Goal: Find contact information: Find contact information

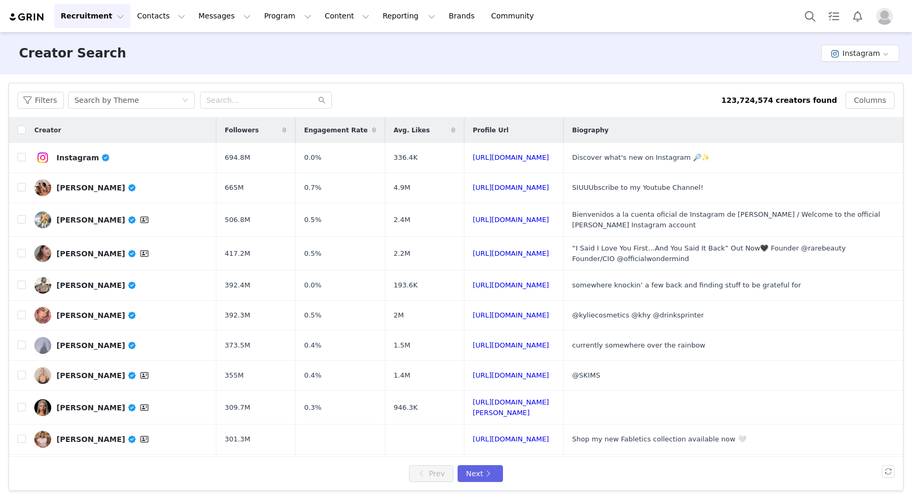
click at [180, 111] on div "Filters Search by Theme 123,724,574 creators found Columns" at bounding box center [456, 100] width 894 height 34
click at [179, 106] on div "Search by Theme" at bounding box center [127, 100] width 107 height 16
click at [174, 138] on li "Search by Creator" at bounding box center [132, 138] width 132 height 17
click at [224, 109] on div "Filters Search by Creator 123,724,574 creators found Columns" at bounding box center [456, 100] width 894 height 34
click at [225, 103] on input "text" at bounding box center [266, 100] width 132 height 17
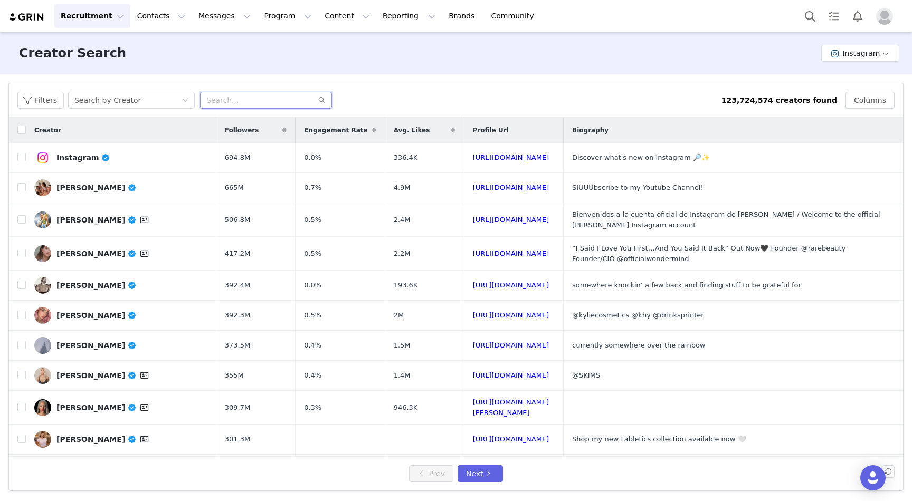
paste input "laurynn.rush"
type input "laurynn.rush"
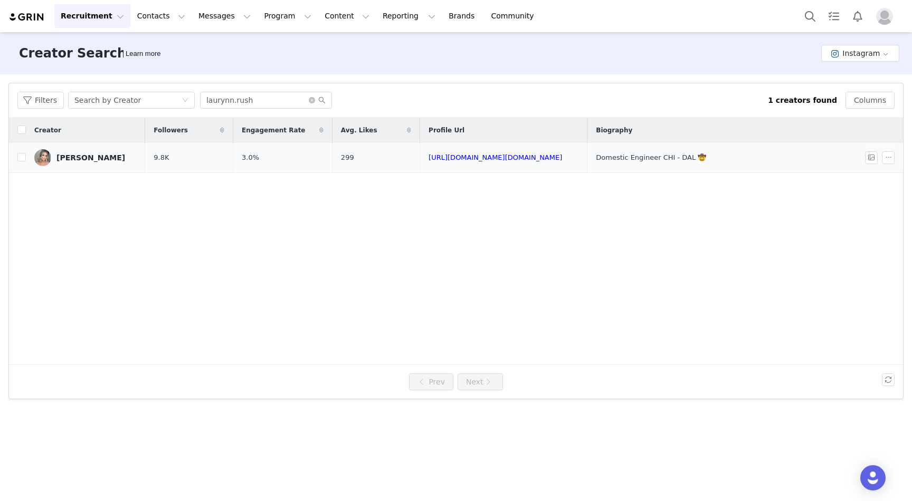
click at [73, 157] on div "Lauryn Rush" at bounding box center [90, 158] width 69 height 8
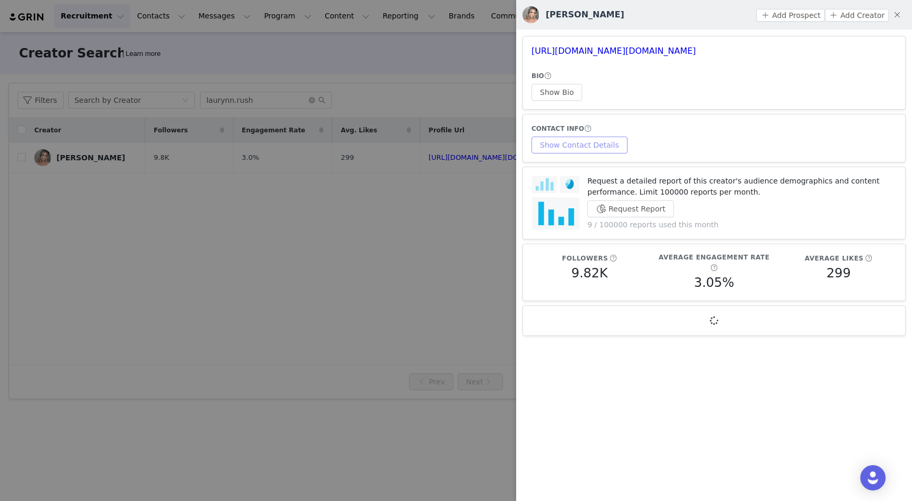
click at [599, 142] on button "Show Contact Details" at bounding box center [579, 145] width 96 height 17
click at [565, 96] on button "Show Bio" at bounding box center [556, 92] width 51 height 17
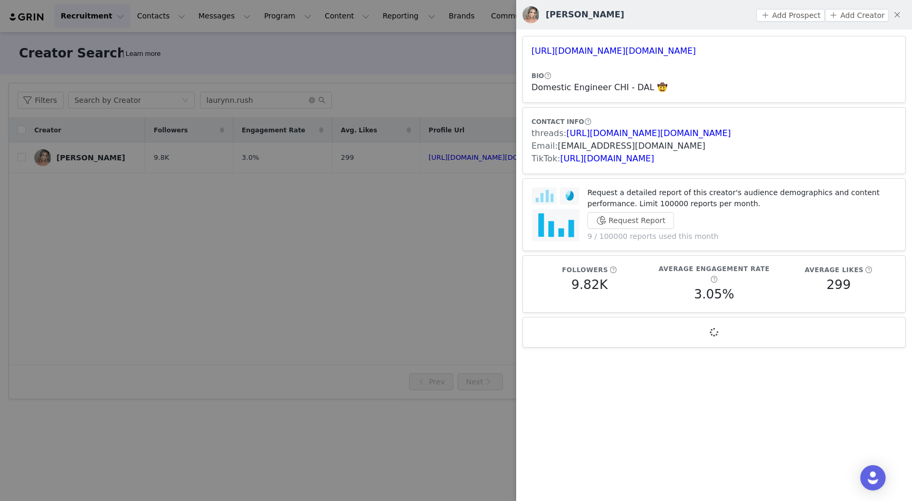
drag, startPoint x: 637, startPoint y: 148, endPoint x: 556, endPoint y: 148, distance: 81.3
click at [556, 148] on div "Email: lauryn.rush20@gmail.com" at bounding box center [713, 146] width 365 height 13
copy span "lauryn.rush20@gmail.com"
click at [264, 341] on div at bounding box center [456, 250] width 912 height 501
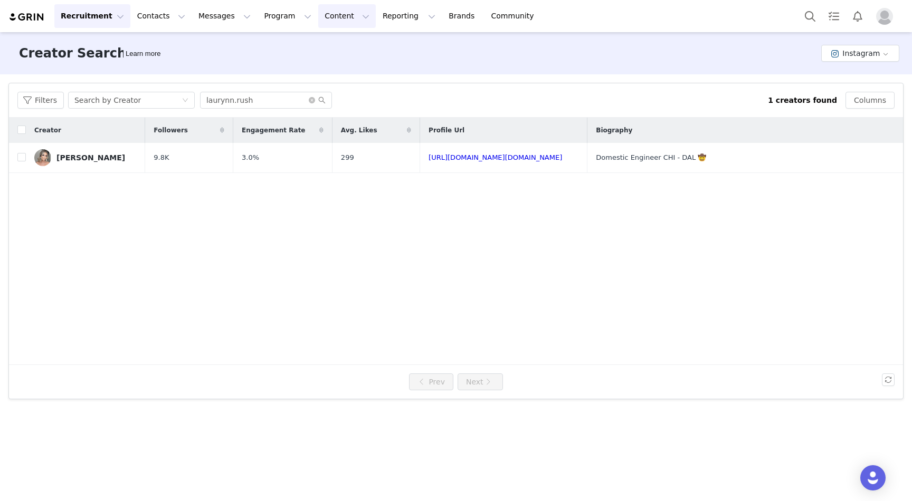
click at [325, 12] on button "Content Content" at bounding box center [347, 16] width 58 height 24
click at [336, 49] on p "Creator Content" at bounding box center [334, 46] width 59 height 11
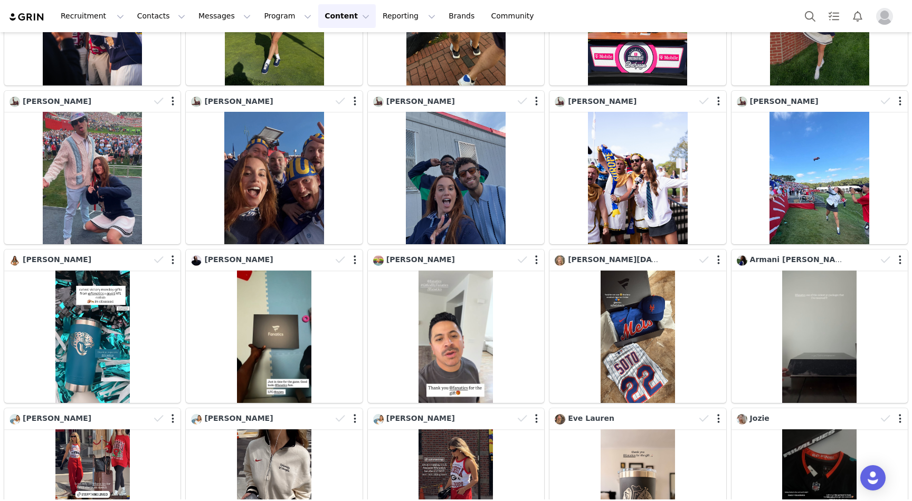
scroll to position [464, 0]
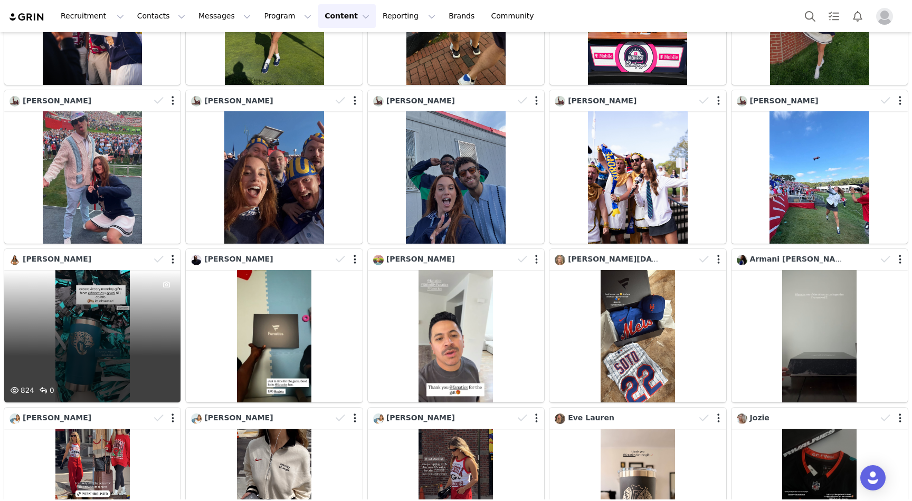
click at [50, 264] on div "[PERSON_NAME]" at bounding box center [50, 260] width 82 height 12
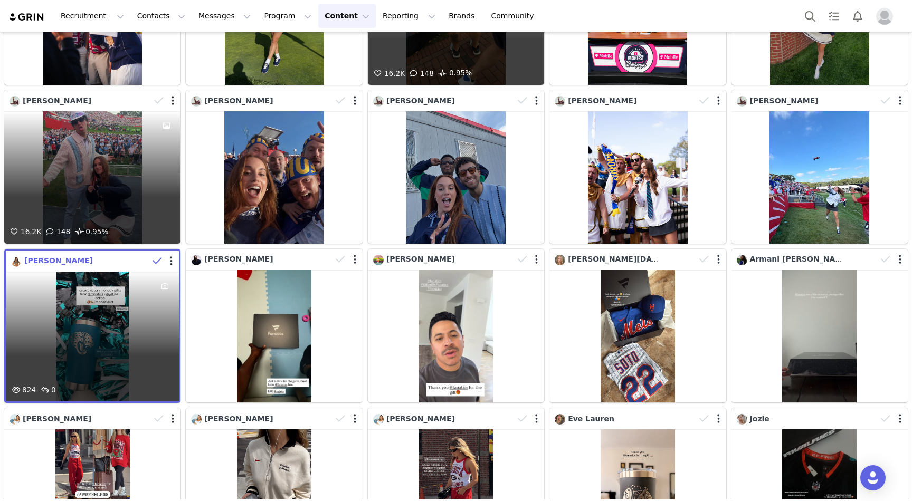
click at [61, 262] on span "[PERSON_NAME]" at bounding box center [58, 260] width 69 height 8
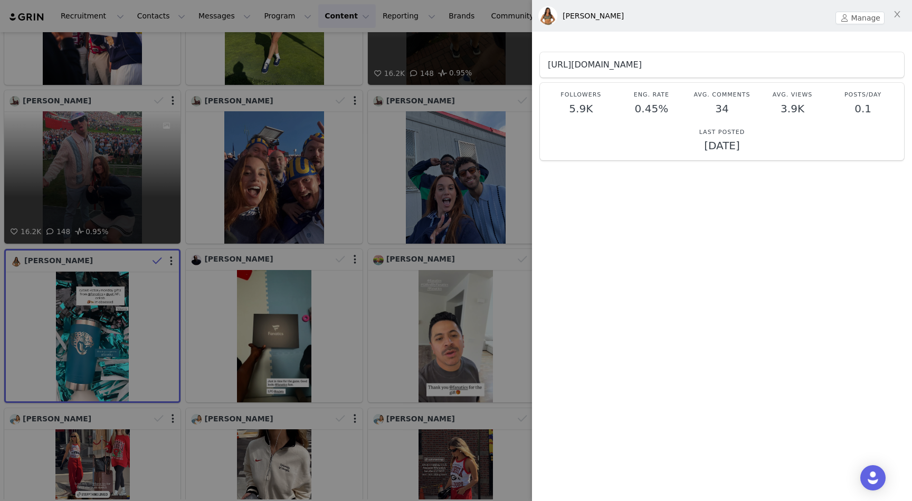
click at [569, 68] on link "https://www.instagram.com/abbereynolds" at bounding box center [595, 65] width 94 height 10
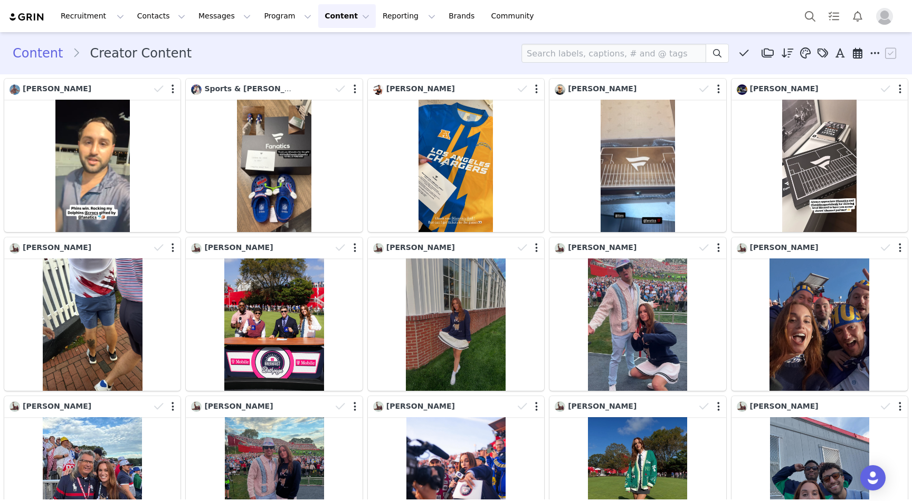
click at [23, 21] on img at bounding box center [26, 17] width 37 height 10
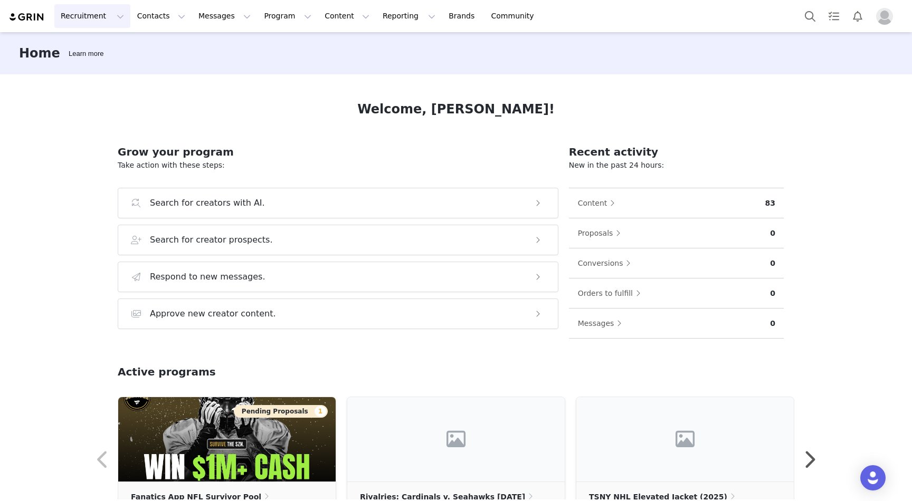
click at [106, 17] on button "Recruitment Recruitment" at bounding box center [92, 16] width 76 height 24
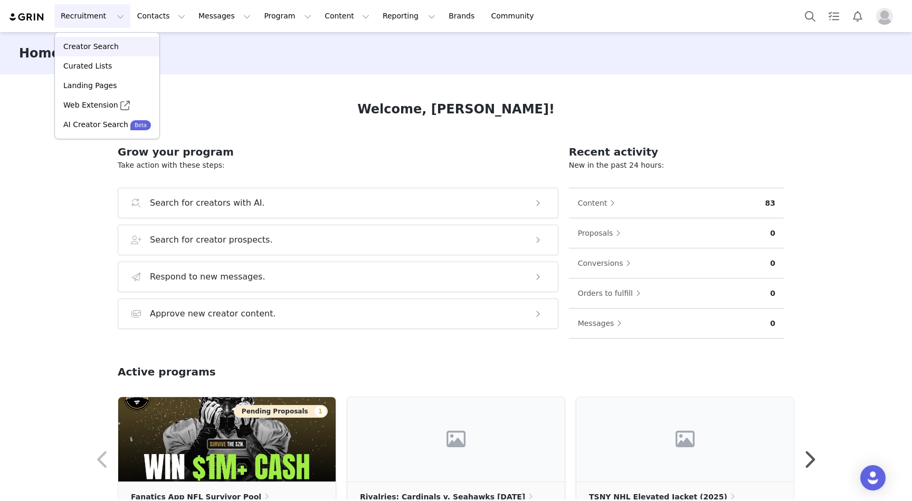
click at [100, 48] on p "Creator Search" at bounding box center [90, 46] width 55 height 11
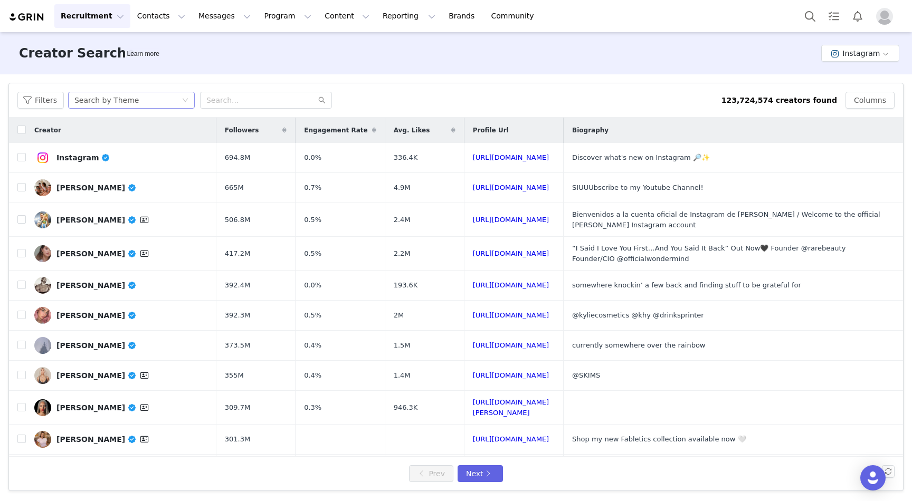
click at [185, 106] on div "Search by Theme" at bounding box center [131, 100] width 127 height 17
click at [172, 138] on li "Search by Creator" at bounding box center [132, 138] width 132 height 17
click at [240, 102] on input "text" at bounding box center [266, 100] width 132 height 17
paste input "alexa_monteleone"
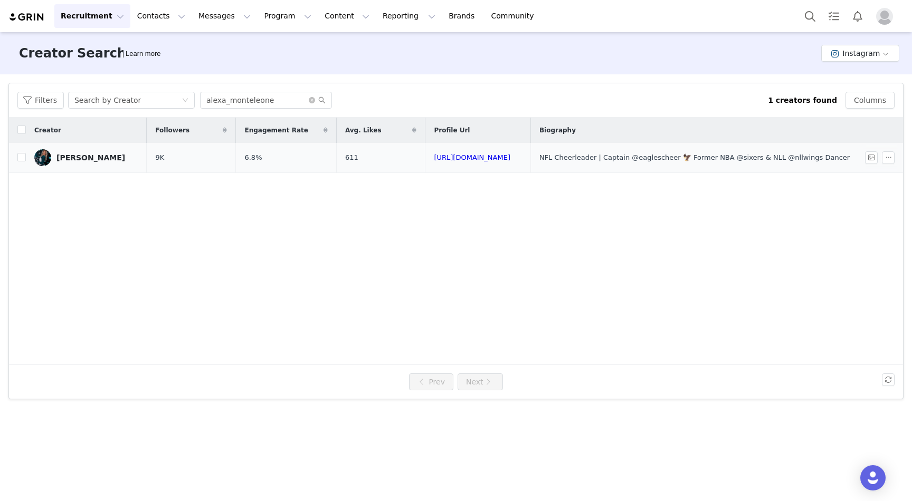
click at [76, 164] on link "Alexa Monteleone" at bounding box center [86, 157] width 104 height 17
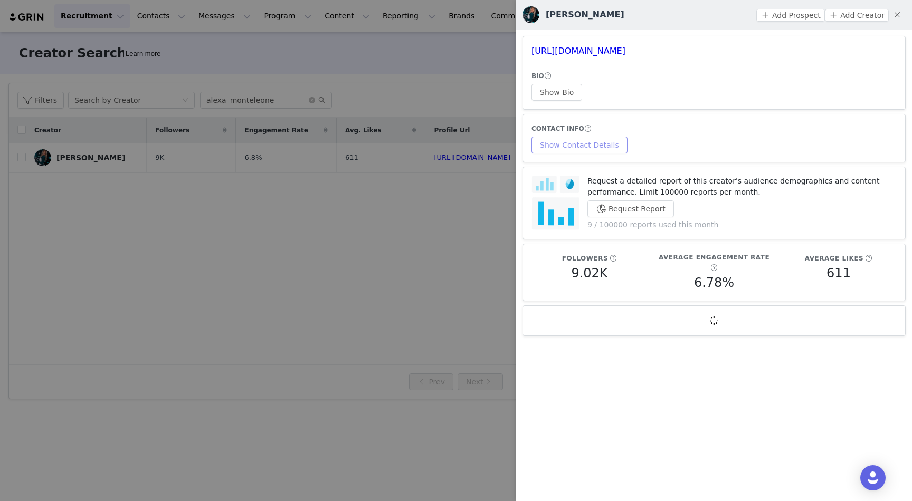
click at [594, 145] on button "Show Contact Details" at bounding box center [579, 145] width 96 height 17
click at [561, 97] on button "Show Bio" at bounding box center [556, 92] width 51 height 17
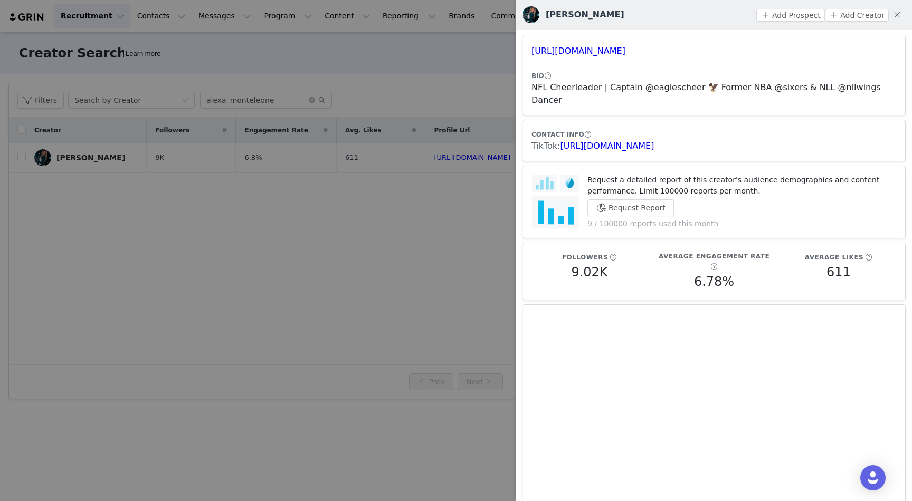
click at [383, 51] on div at bounding box center [456, 250] width 912 height 501
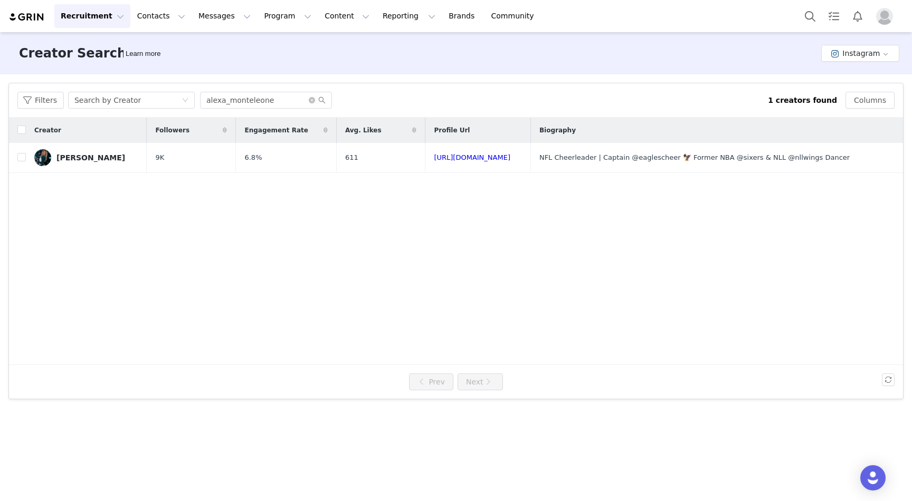
click at [264, 97] on body "Recruitment Recruitment Creator Search Curated Lists Landing Pages Web Extensio…" at bounding box center [456, 250] width 912 height 501
click at [265, 101] on input "alexa_monteleone" at bounding box center [266, 100] width 132 height 17
paste input "merrelltwins"
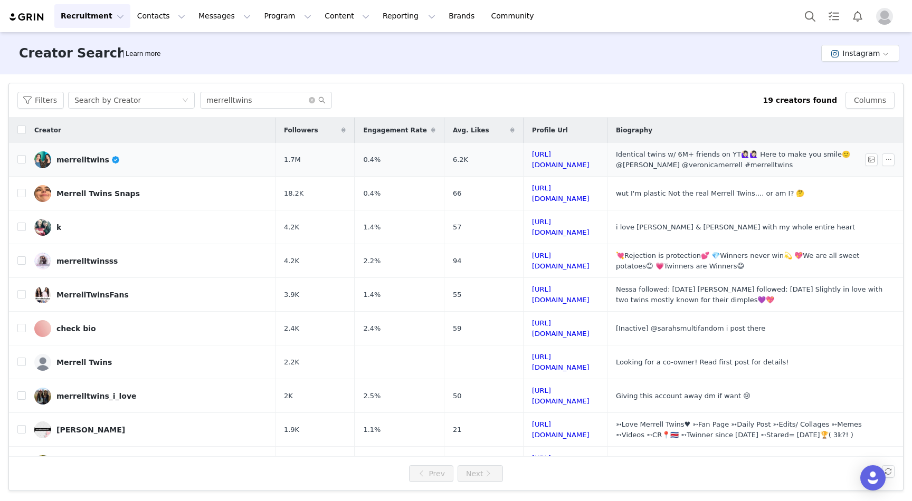
click at [78, 156] on div "merrelltwins" at bounding box center [88, 160] width 64 height 8
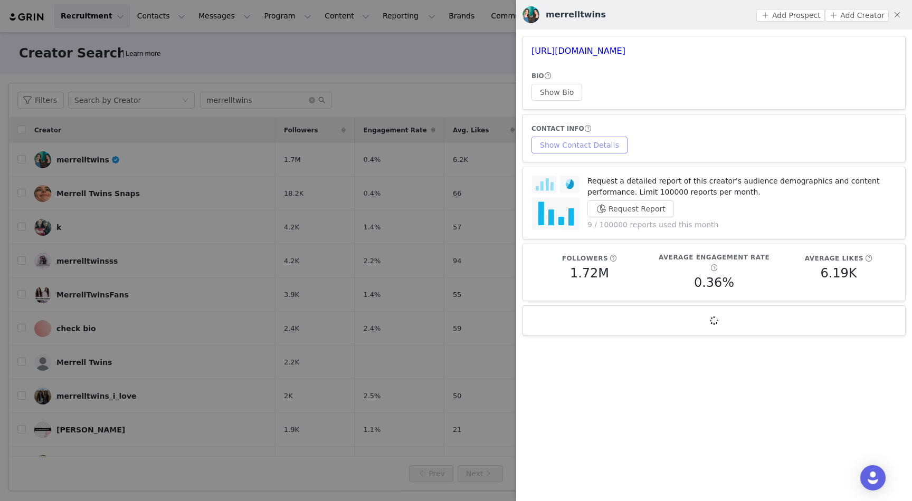
click at [563, 151] on button "Show Contact Details" at bounding box center [579, 145] width 96 height 17
click at [561, 91] on button "Show Bio" at bounding box center [556, 92] width 51 height 17
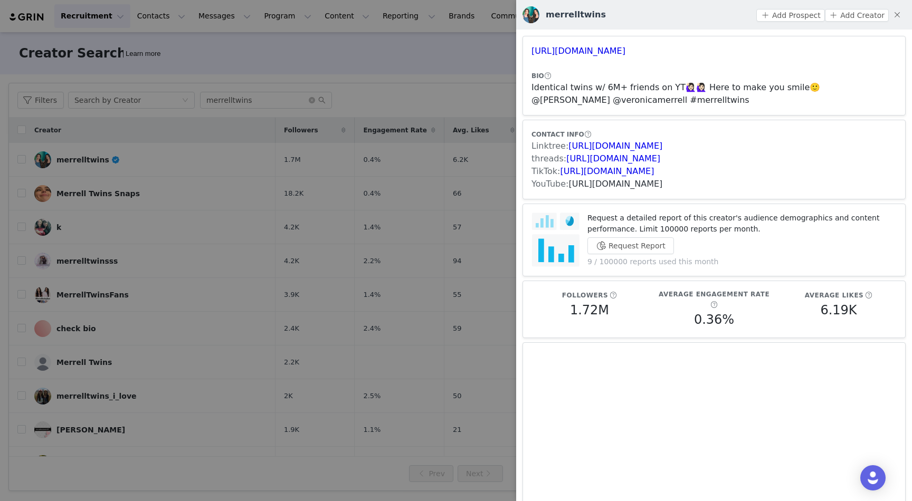
click at [661, 187] on link "https://www.youtube.com/channel/UCwtnkRZcvL4bfopzJ-Von8Q" at bounding box center [615, 184] width 94 height 10
click at [511, 67] on div at bounding box center [456, 250] width 912 height 501
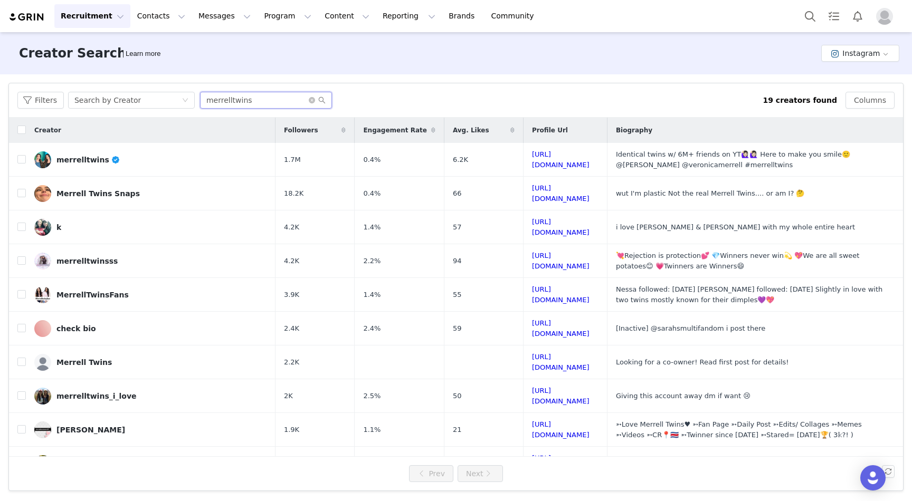
click at [261, 102] on input "merrelltwins" at bounding box center [266, 100] width 132 height 17
paste input "abbyberner"
type input "abbyberner"
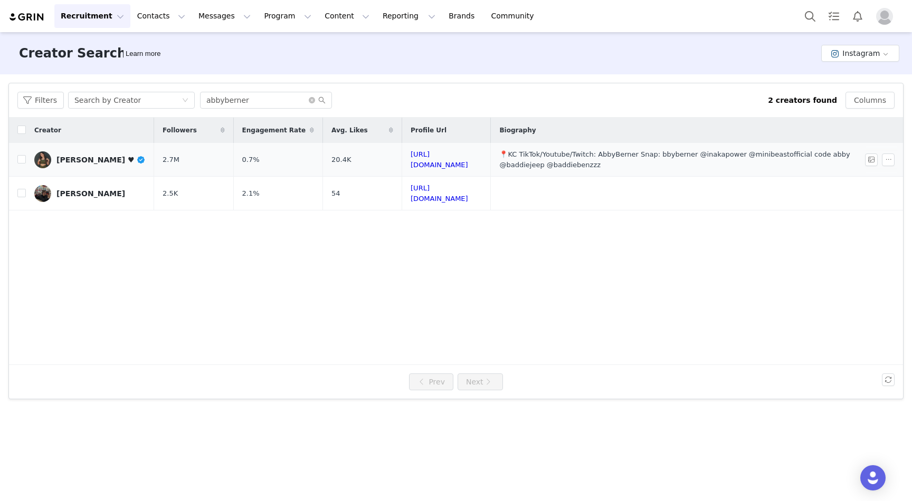
click at [90, 158] on div "Abby Berner ♥︎" at bounding box center [100, 160] width 89 height 8
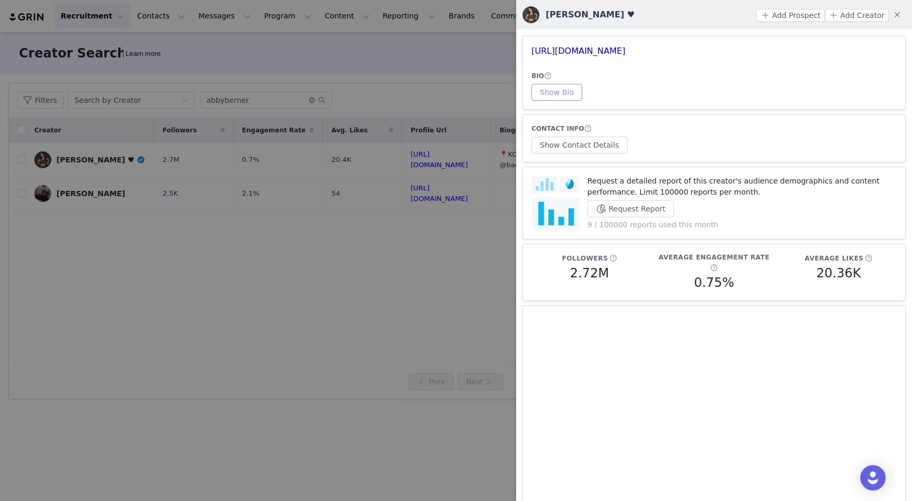
click at [562, 91] on button "Show Bio" at bounding box center [556, 92] width 51 height 17
drag, startPoint x: 569, startPoint y: 143, endPoint x: 594, endPoint y: 145, distance: 24.4
click at [569, 143] on button "Show Contact Details" at bounding box center [579, 145] width 96 height 17
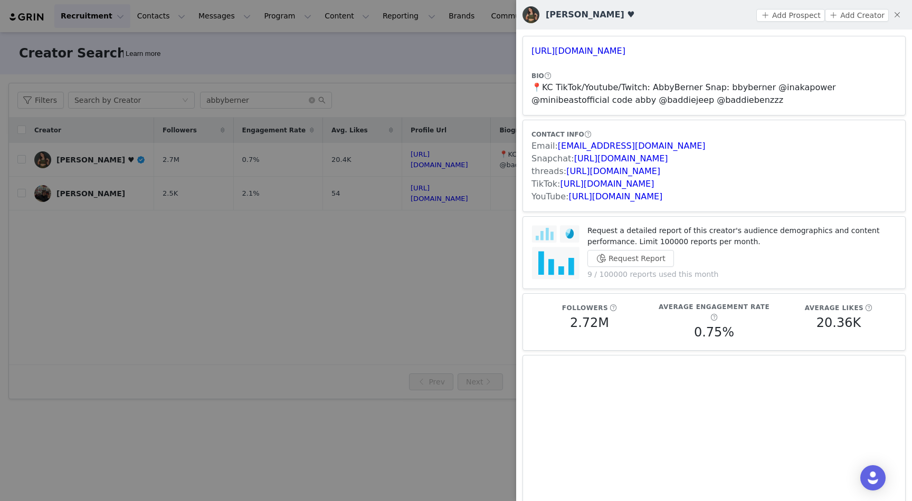
drag, startPoint x: 684, startPoint y: 148, endPoint x: 556, endPoint y: 148, distance: 128.7
click at [556, 148] on div "Email: abbybernerfitness@gmail.com" at bounding box center [713, 146] width 365 height 13
copy span "abbybernerfitness@gmail.com"
click at [448, 83] on div at bounding box center [456, 250] width 912 height 501
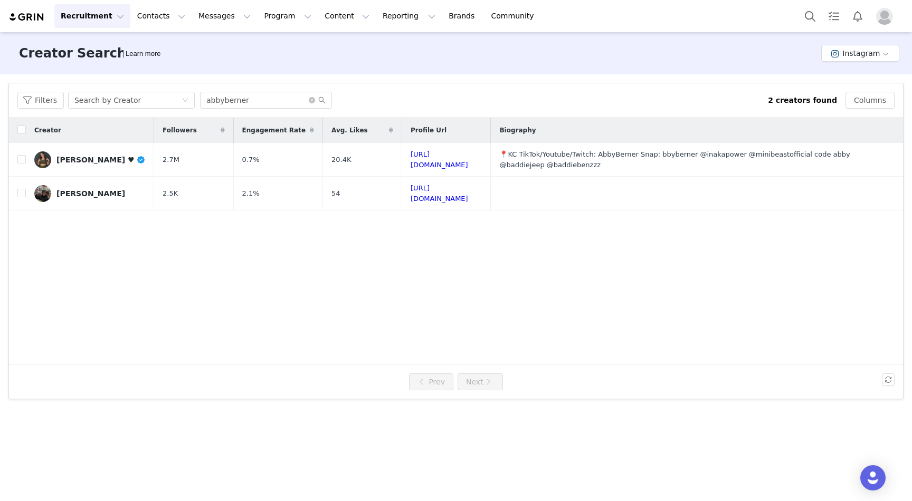
drag, startPoint x: 843, startPoint y: 55, endPoint x: 835, endPoint y: 78, distance: 24.5
click at [836, 73] on div "Creator Search Learn more Instagram" at bounding box center [456, 53] width 912 height 42
click at [838, 56] on button "Instagram" at bounding box center [860, 53] width 78 height 17
click at [860, 93] on li "TikTok" at bounding box center [862, 91] width 74 height 17
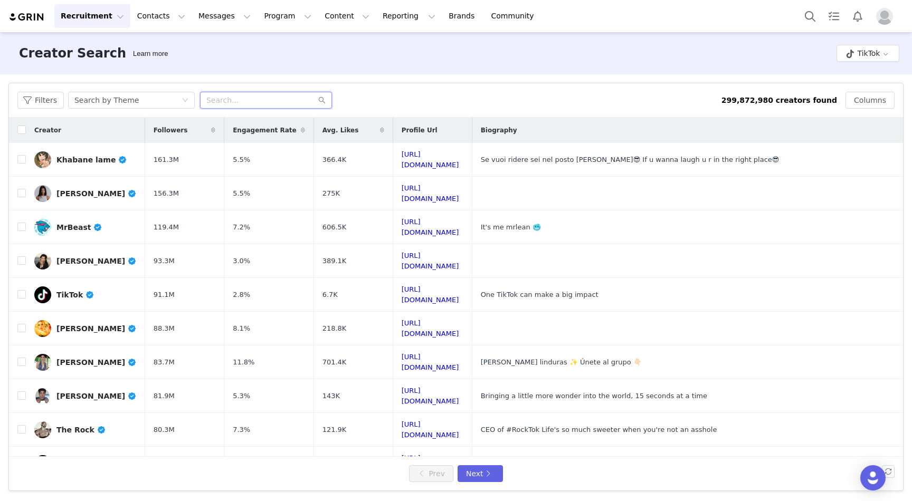
click at [249, 96] on input "text" at bounding box center [266, 100] width 132 height 17
click at [139, 96] on div "Search by Theme" at bounding box center [127, 100] width 107 height 16
click at [150, 135] on li "Search by Creator" at bounding box center [132, 138] width 132 height 17
click at [211, 101] on input "text" at bounding box center [266, 100] width 132 height 17
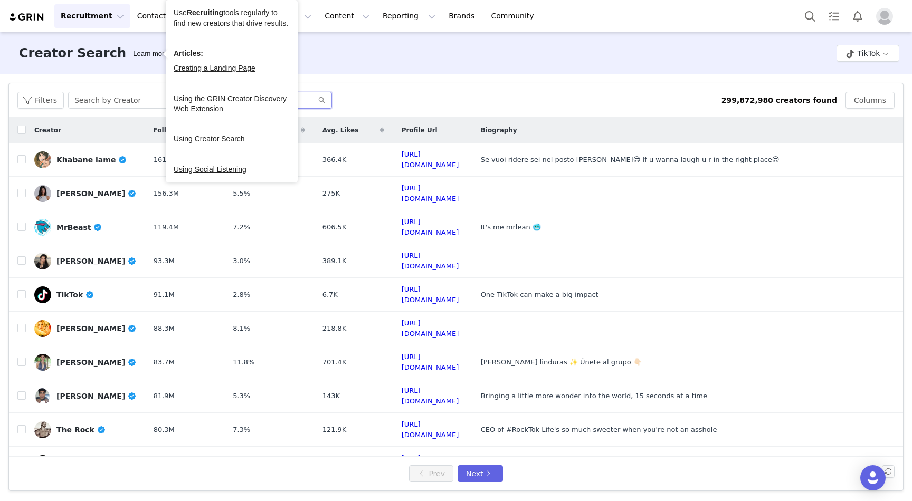
paste input "themaggiewilliams"
type input "themaggiewilliams"
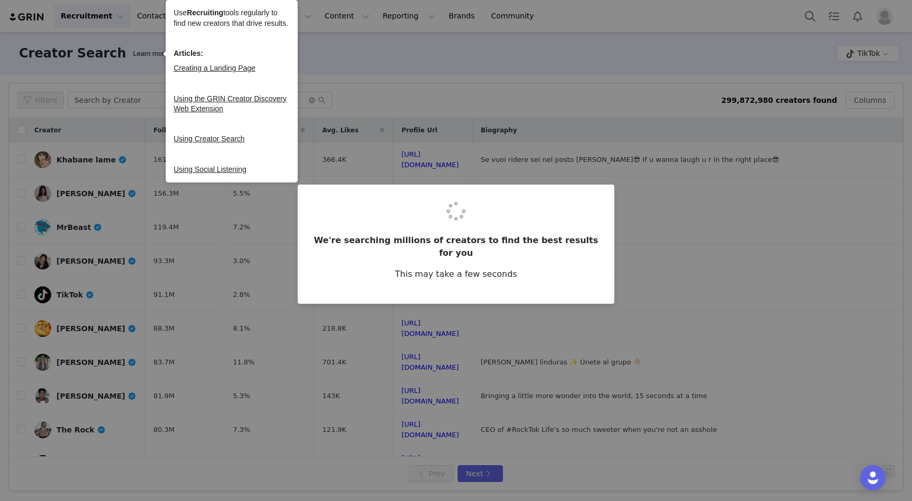
click at [429, 96] on div "We're searching millions of creators to find the best results for you This may …" at bounding box center [456, 250] width 912 height 501
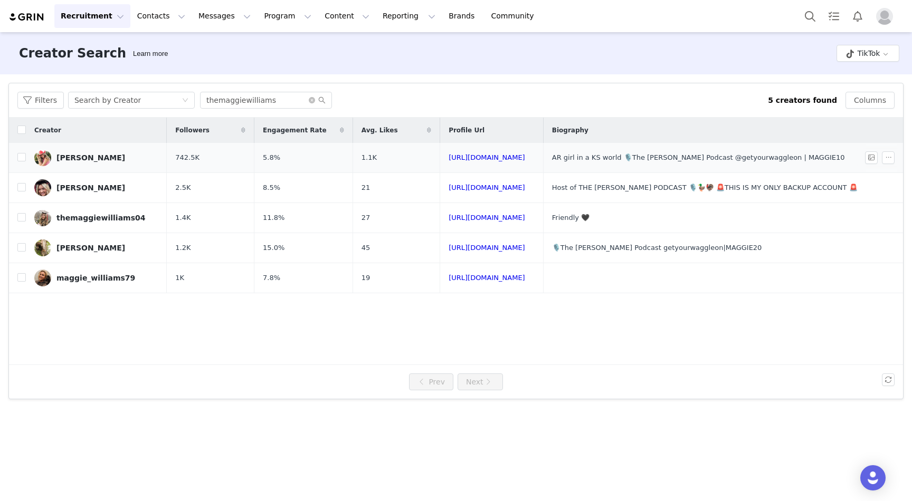
click at [90, 154] on div "Maggie Williams" at bounding box center [90, 158] width 69 height 8
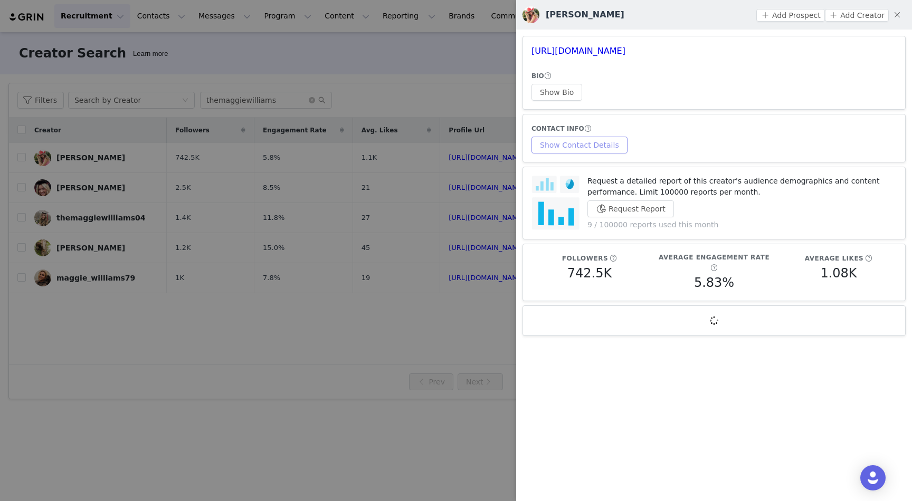
click at [597, 143] on button "Show Contact Details" at bounding box center [579, 145] width 96 height 17
click at [566, 101] on article "https://www.tiktok.com/share/user/6699580526862550021 BIO Show Bio" at bounding box center [713, 73] width 383 height 74
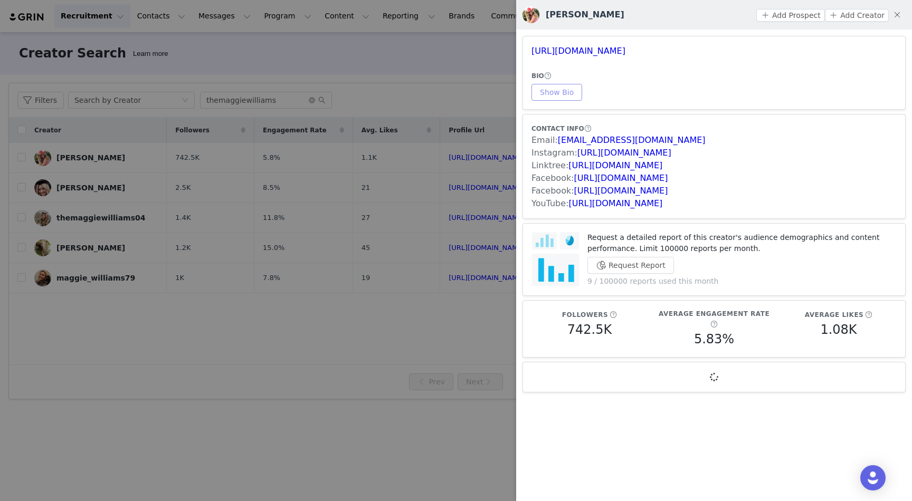
click at [568, 89] on button "Show Bio" at bounding box center [556, 92] width 51 height 17
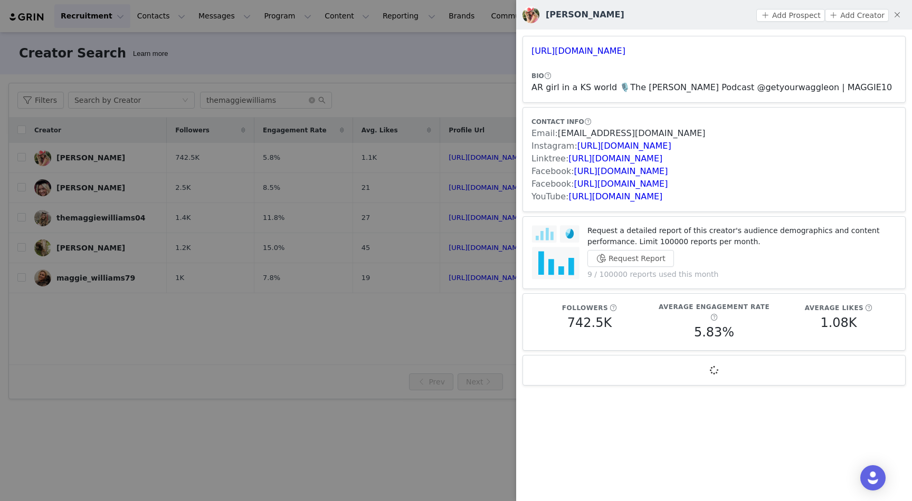
drag, startPoint x: 691, startPoint y: 137, endPoint x: 557, endPoint y: 135, distance: 134.6
click at [557, 135] on div "Email: maggieelisewilliams@gmail.com" at bounding box center [713, 133] width 365 height 13
copy span "maggieelisewilliams@gmail.com"
click at [432, 119] on div at bounding box center [456, 250] width 912 height 501
